Goal: Information Seeking & Learning: Learn about a topic

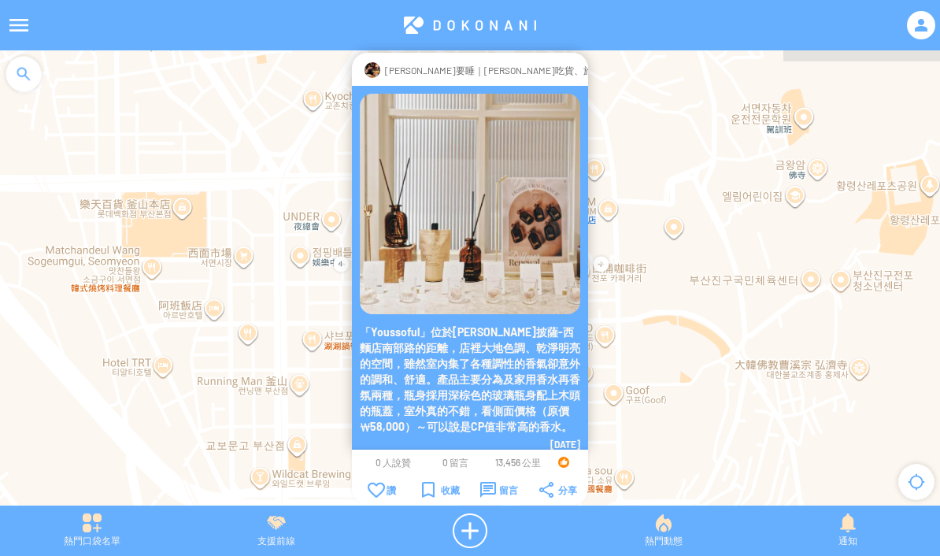
click at [621, 63] on div at bounding box center [621, 70] width 0 height 16
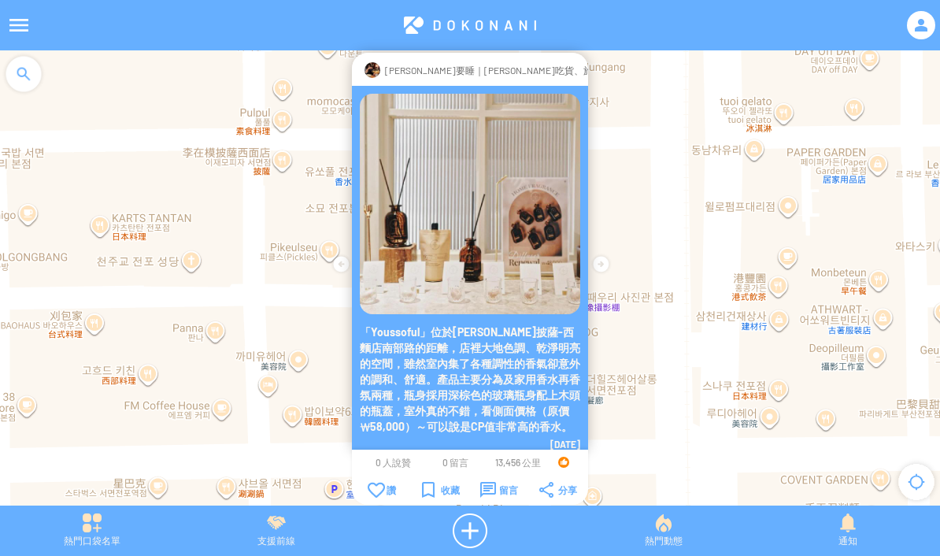
click at [423, 198] on img at bounding box center [470, 204] width 220 height 220
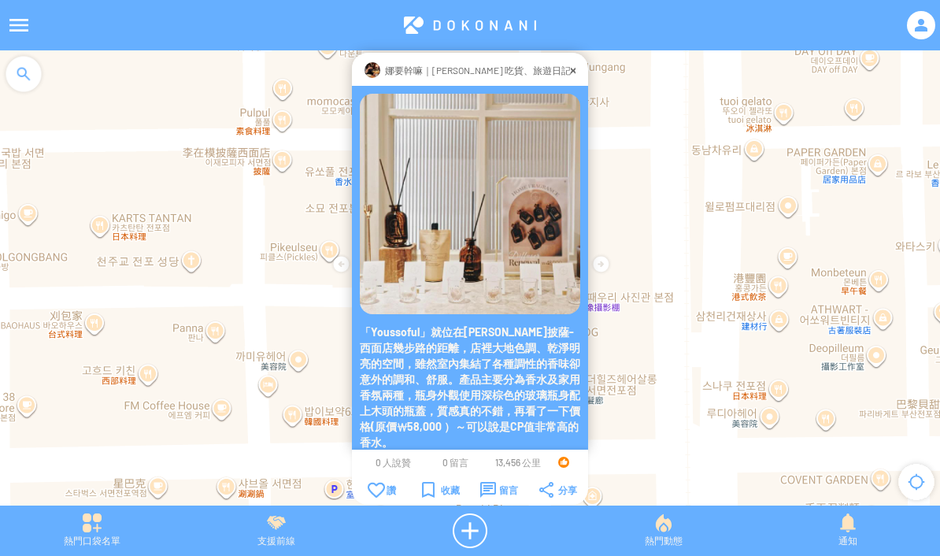
click at [534, 370] on p "「Youssoful」就位在[PERSON_NAME]披薩-西面店幾步路的距離，店裡大地色調、乾淨明亮的空間，雖然室內集結了各種調性的香味卻意外的調和、舒服。…" at bounding box center [470, 387] width 220 height 126
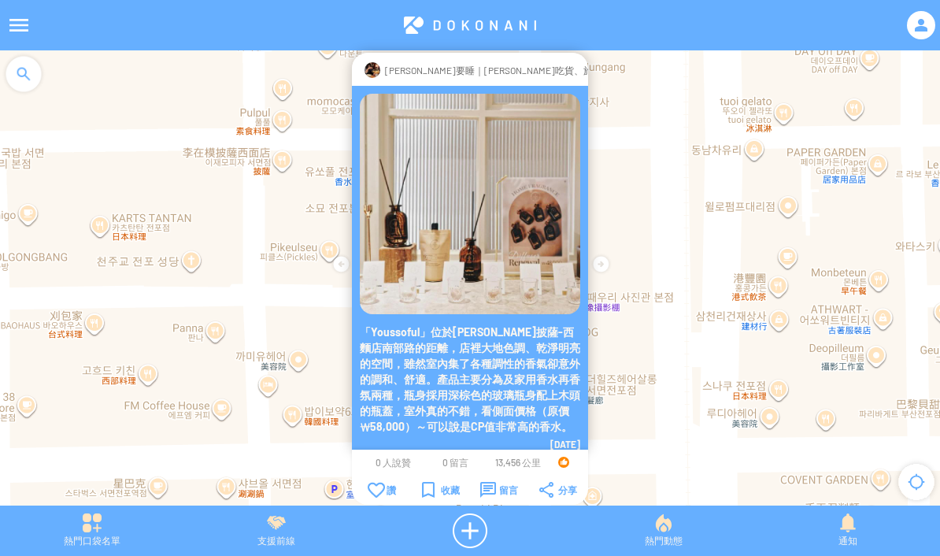
click at [546, 394] on font "「Youssoful」位於[PERSON_NAME]披薩-西麵店南部路的距離，店裡大地色調、乾淨明亮的空間，雖然室內集了各種調性的香氣卻意外的調和、舒適。產品…" at bounding box center [470, 379] width 220 height 108
click at [534, 375] on font "「Youssoful」位於[PERSON_NAME]披薩-西麵店南部路的距離，店裡大地色調、乾淨明亮的空間，雖然室內集了各種調性的香氣卻意外的調和、舒適。產品…" at bounding box center [470, 379] width 220 height 108
click at [534, 364] on font "「Youssoful」位於[PERSON_NAME]披薩-西麵店南部路的距離，店裡大地色調、乾淨明亮的空間，雖然室內集了各種調性的香氣卻意外的調和、舒適。產品…" at bounding box center [470, 379] width 220 height 108
click at [526, 360] on font "「Youssoful」位於[PERSON_NAME]披薩-西麵店南部路的距離，店裡大地色調、乾淨明亮的空間，雖然室內集了各種調性的香氣卻意外的調和、舒適。產品…" at bounding box center [470, 379] width 220 height 108
click at [490, 144] on img at bounding box center [470, 204] width 220 height 220
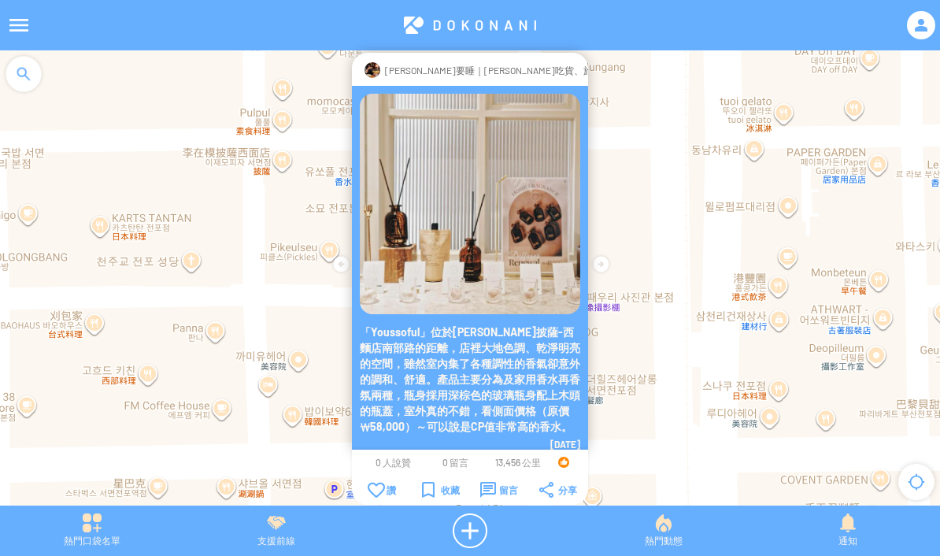
click at [497, 73] on font "[PERSON_NAME]要睡｜[PERSON_NAME]吃貨、旅遊日記" at bounding box center [503, 70] width 236 height 11
